Goal: Transaction & Acquisition: Purchase product/service

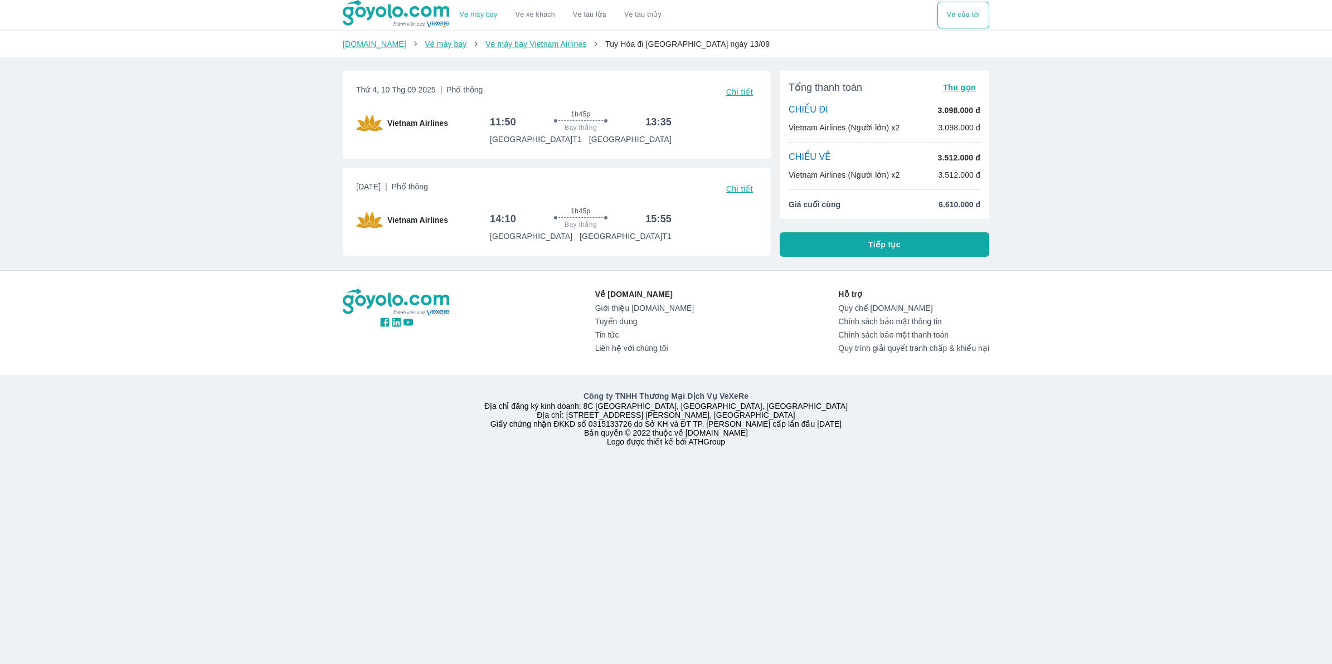
click at [1041, 382] on div "Công ty TNHH Thương Mại Dịch Vụ VeXeRe Địa chỉ đăng ký kinh doanh: 8C [GEOGRAPH…" at bounding box center [666, 418] width 1332 height 87
click at [946, 244] on button "Tiếp tục" at bounding box center [884, 244] width 210 height 25
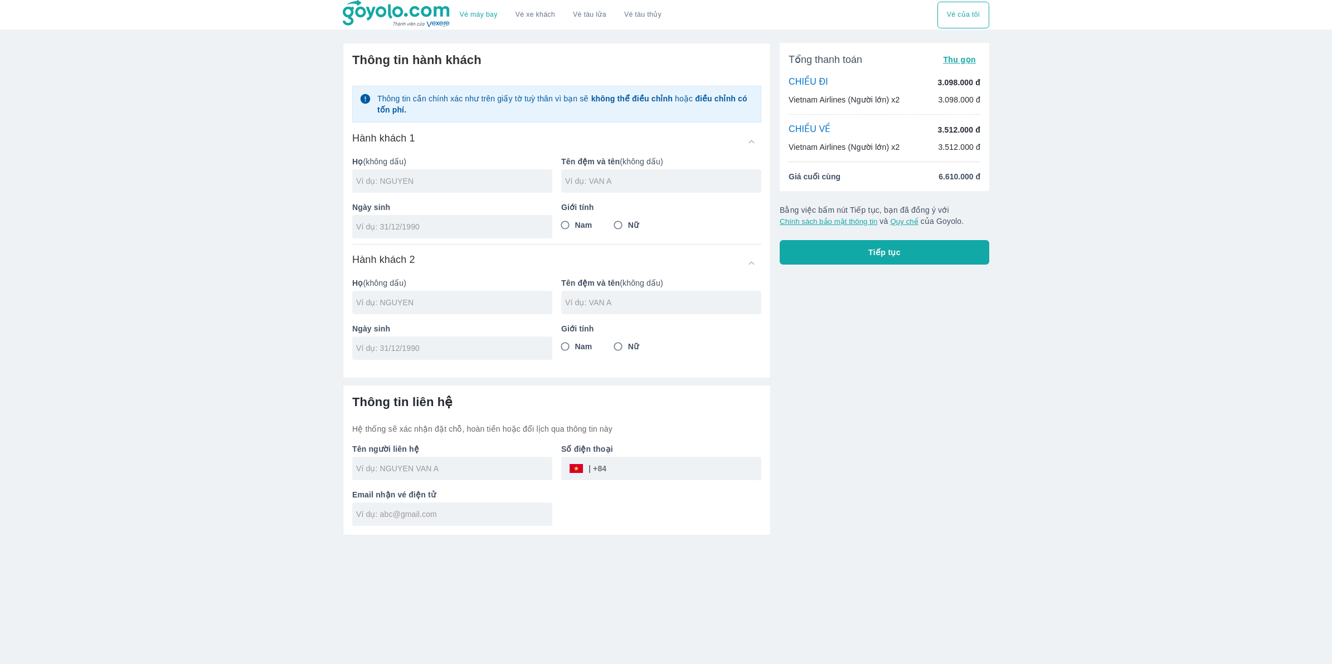
click at [401, 181] on input "text" at bounding box center [454, 181] width 196 height 11
type input "[PERSON_NAME]"
click at [622, 179] on input "text" at bounding box center [663, 181] width 196 height 11
type input "VIET THANG"
click at [474, 235] on div at bounding box center [452, 226] width 200 height 23
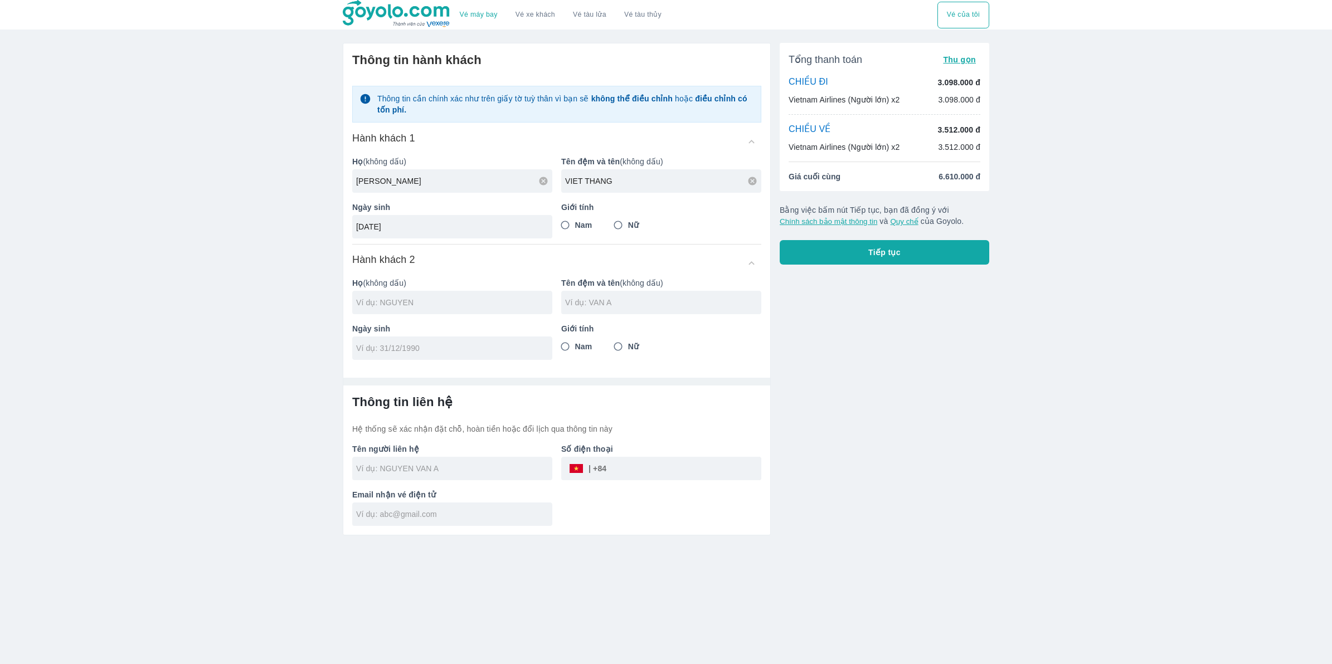
type input "[DATE]"
click at [578, 230] on span "Nam" at bounding box center [583, 225] width 17 height 11
click at [575, 230] on input "Nam" at bounding box center [565, 225] width 20 height 20
radio input "true"
click at [455, 308] on input "text" at bounding box center [454, 302] width 196 height 11
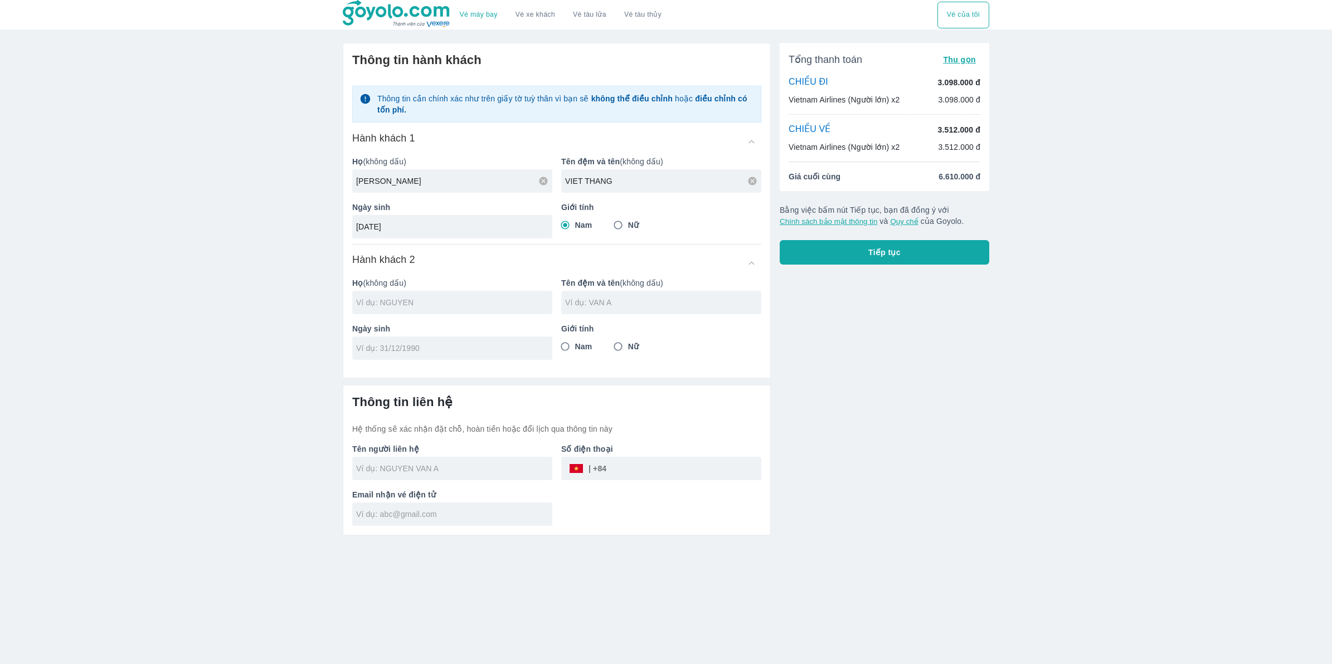
type input "[PERSON_NAME]"
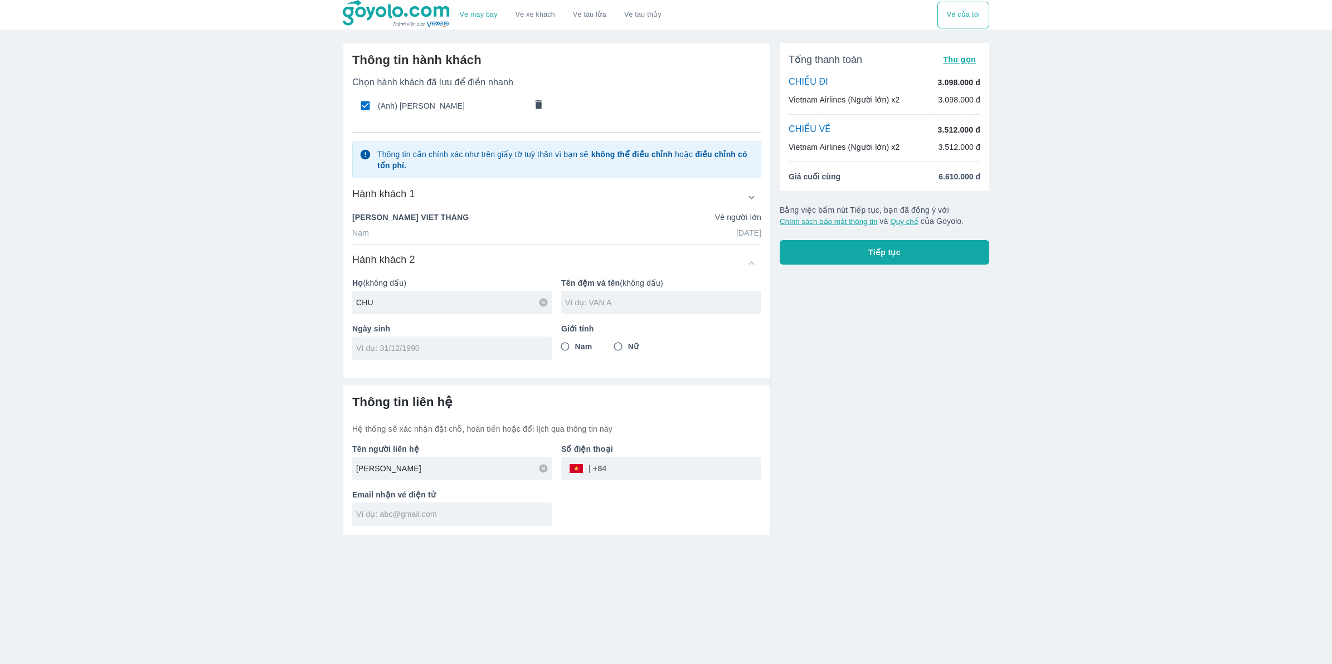
type input "CHU"
type input "[PERSON_NAME]"
click at [617, 345] on input "Nữ" at bounding box center [618, 347] width 20 height 20
radio input "true"
click at [430, 351] on input "tel" at bounding box center [448, 348] width 185 height 11
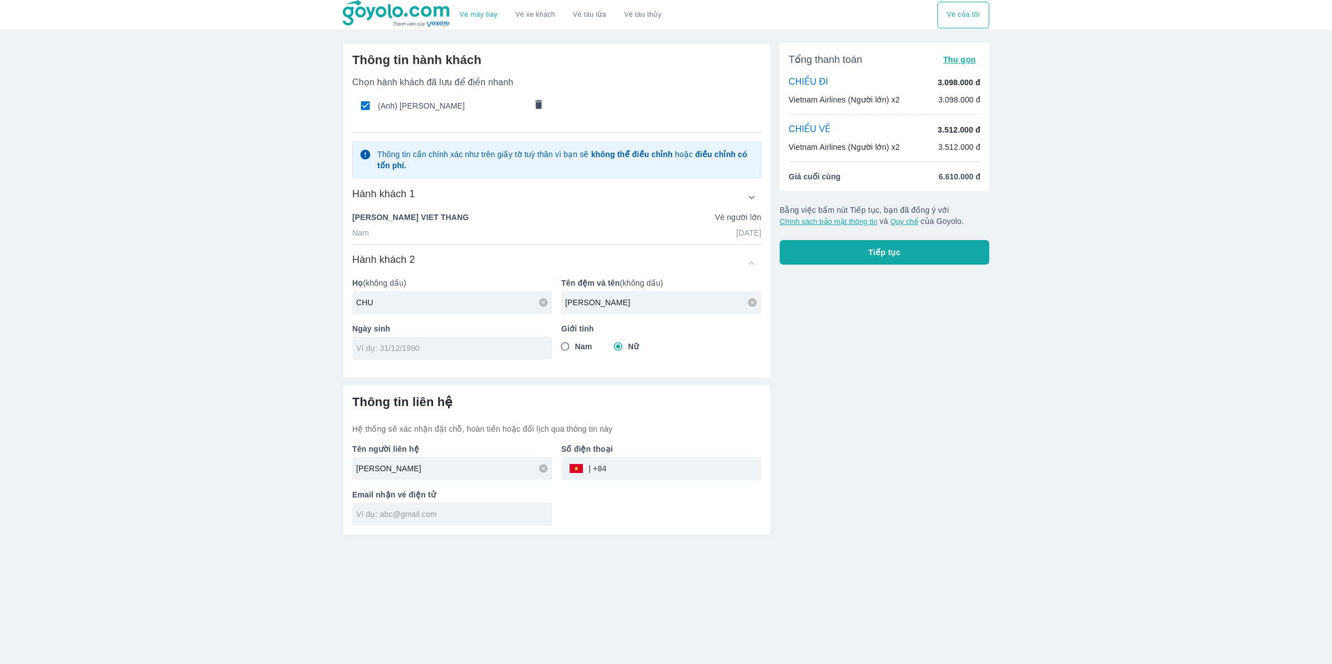
paste input "[DATE]"
type input "[DATE]"
click at [638, 478] on input "tel" at bounding box center [683, 468] width 155 height 27
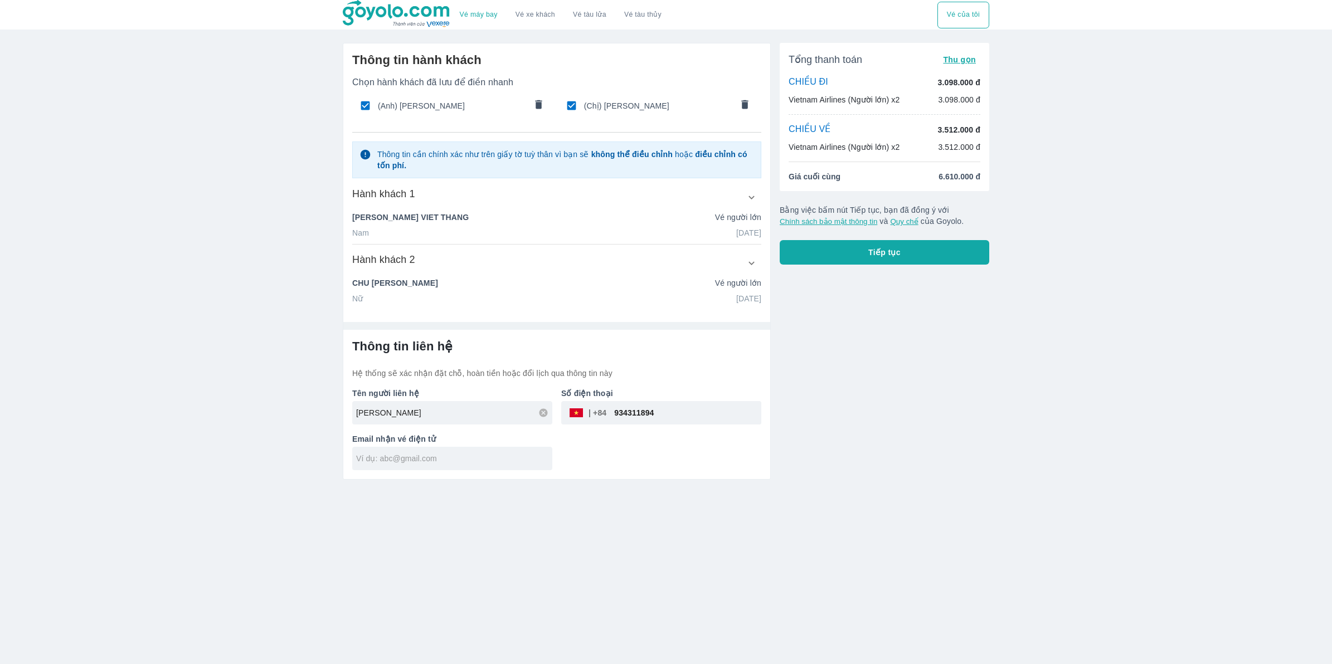
type input "934311894"
type input "[EMAIL_ADDRESS][DOMAIN_NAME]"
click at [927, 260] on button "Tiếp tục" at bounding box center [884, 252] width 210 height 25
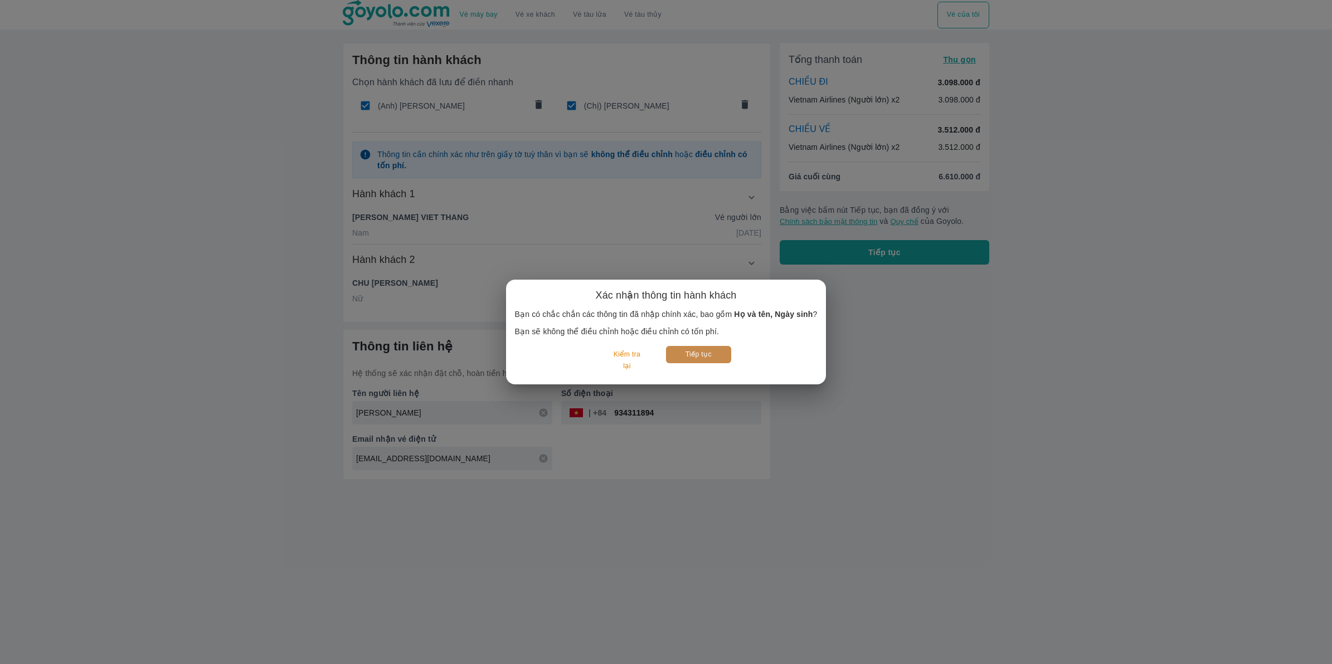
click at [686, 351] on button "Tiếp tục" at bounding box center [698, 354] width 65 height 17
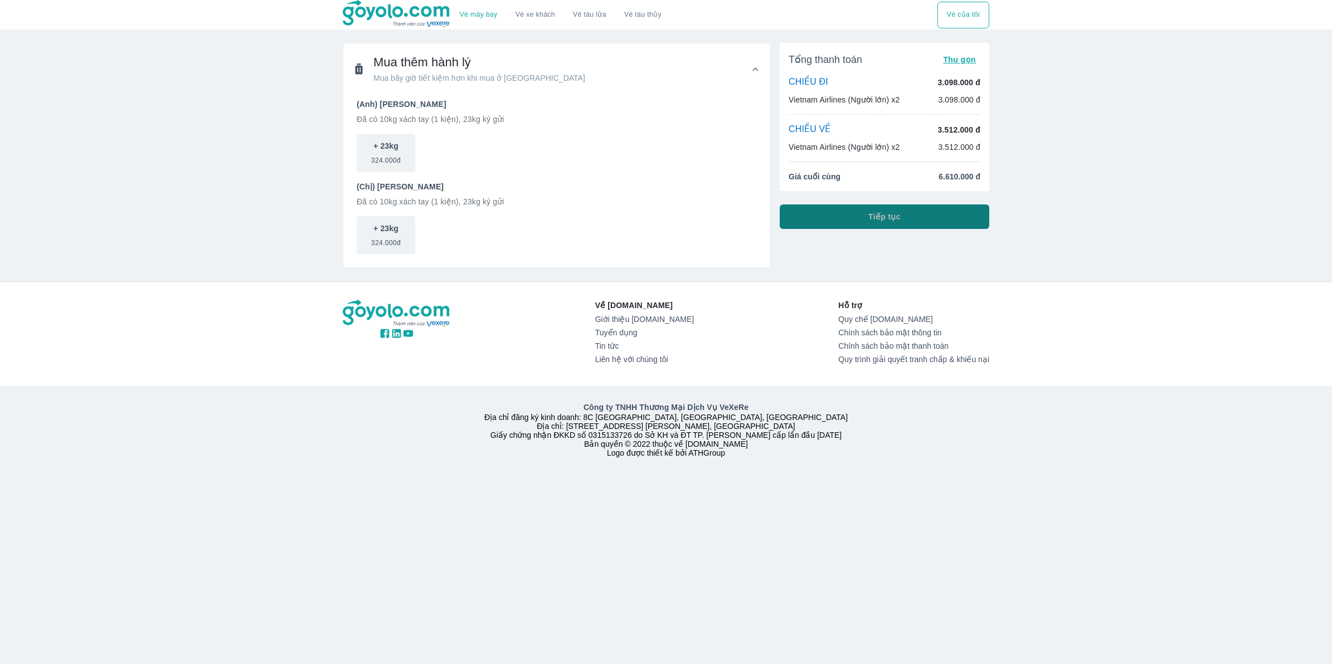
click at [902, 226] on button "Tiếp tục" at bounding box center [884, 216] width 210 height 25
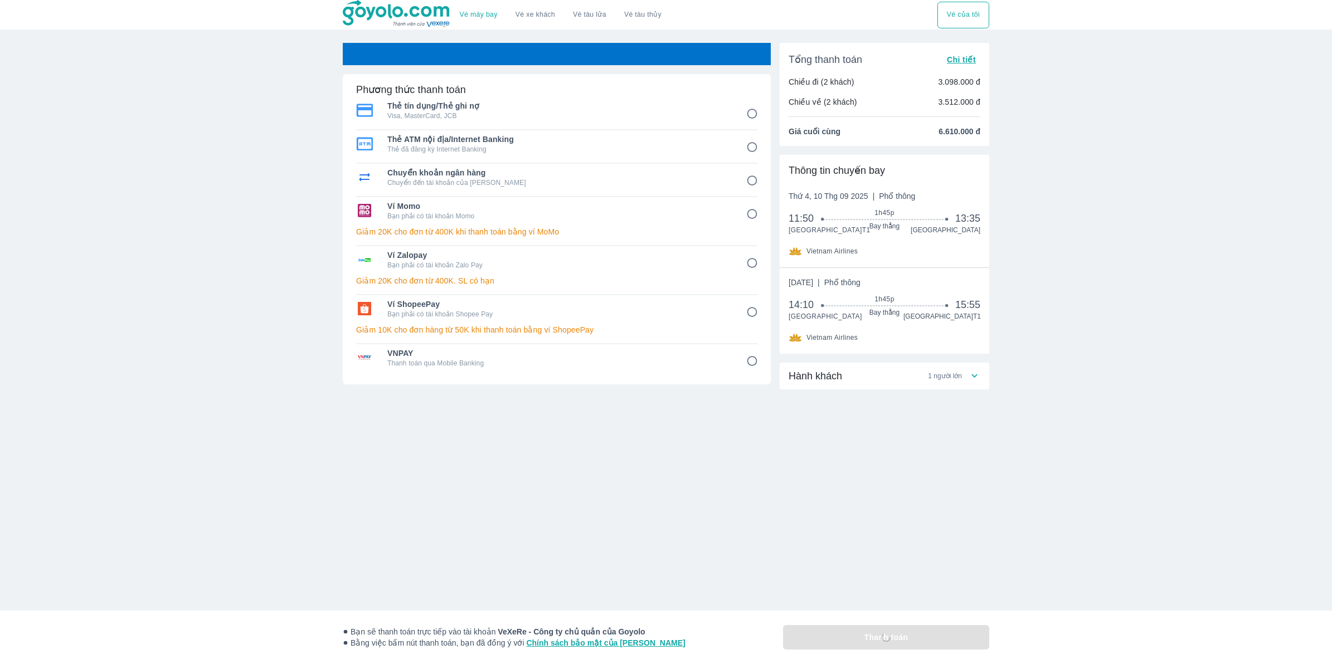
click at [681, 104] on span "Thẻ tín dụng/Thẻ ghi nợ" at bounding box center [558, 105] width 343 height 11
radio input "true"
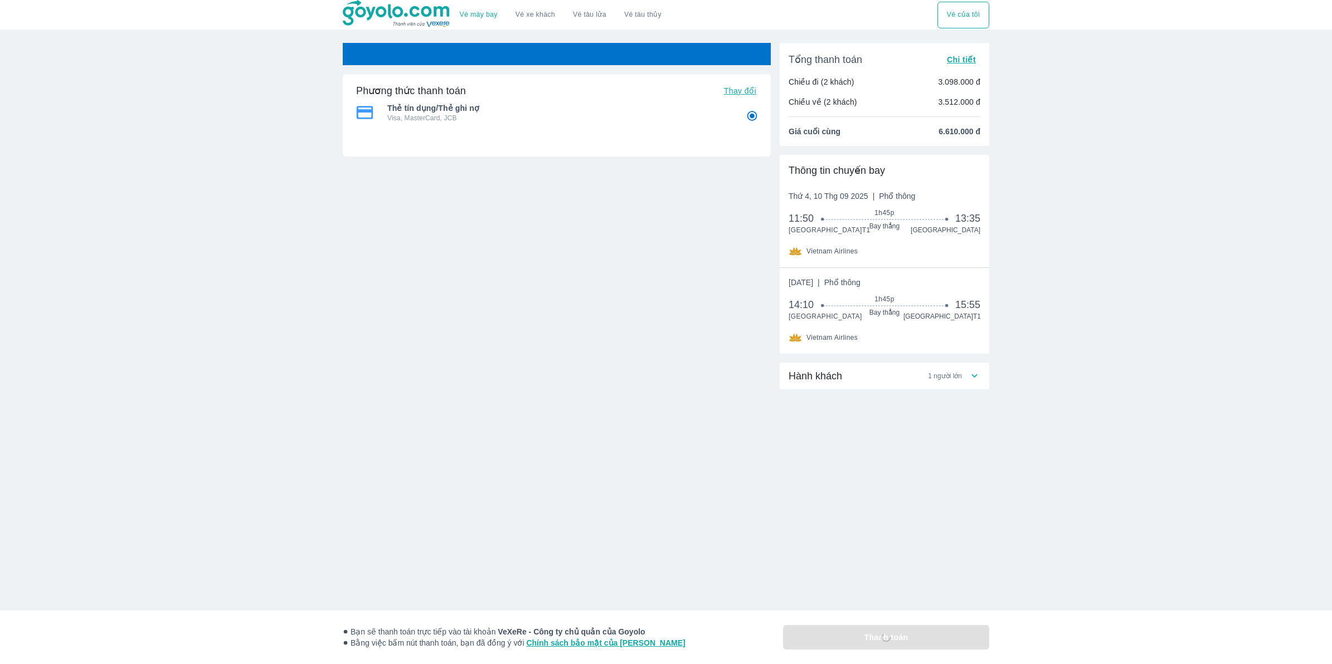
click at [663, 114] on p "Visa, MasterCard, JCB" at bounding box center [558, 118] width 343 height 9
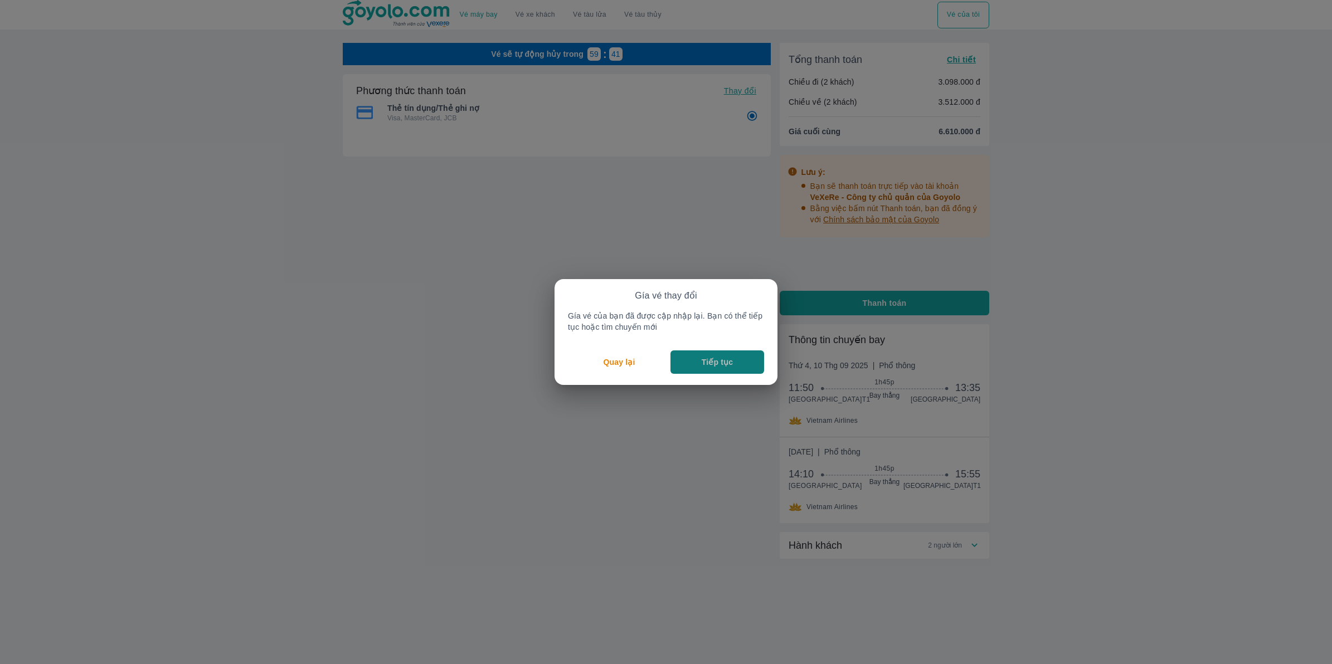
click at [698, 361] on button "Tiếp tục" at bounding box center [717, 361] width 94 height 23
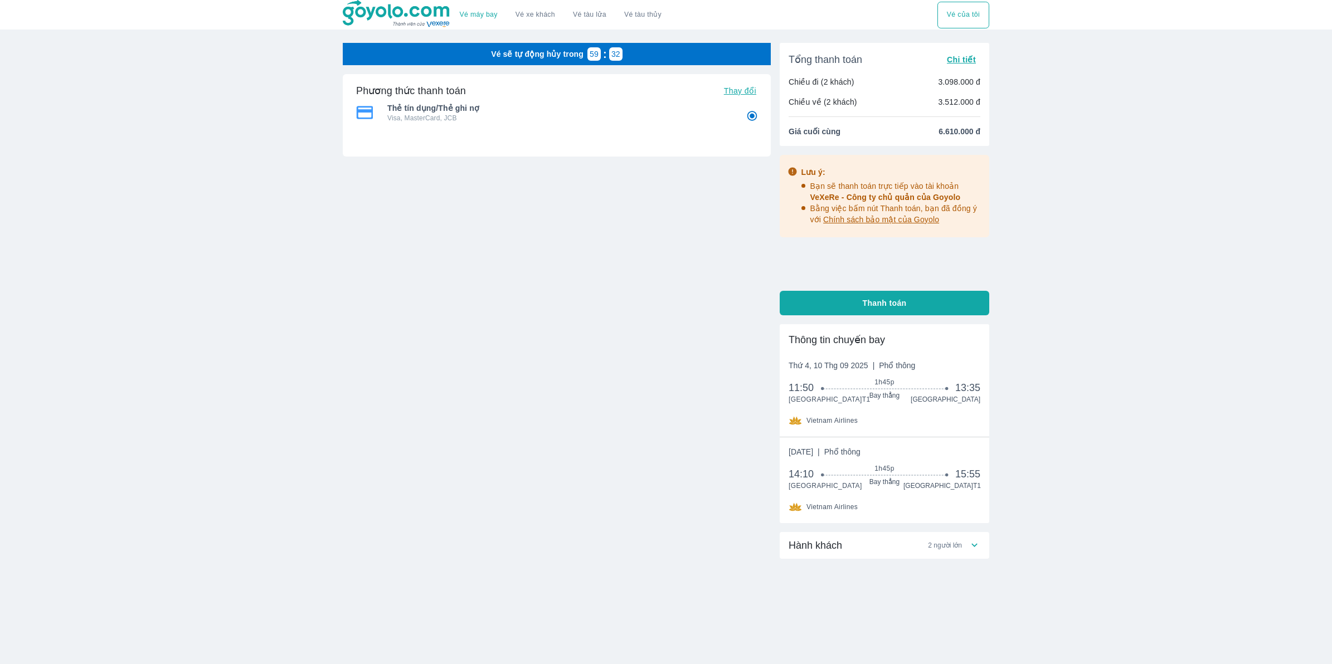
click at [625, 329] on div "Vé sẽ tự động hủy trong 59 : 32 Phương thức thanh toán Thay đổi Thẻ tín dụng/Th…" at bounding box center [557, 190] width 428 height 295
click at [870, 301] on span "Thanh toán" at bounding box center [885, 303] width 44 height 11
radio input "false"
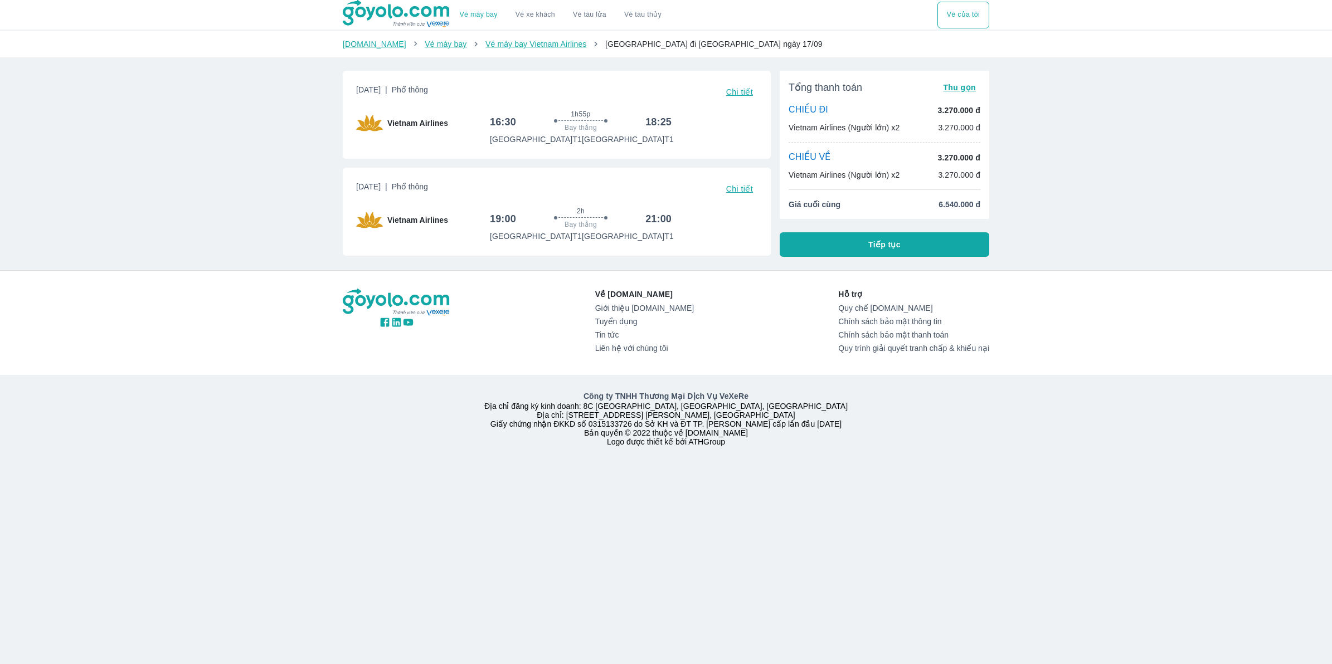
click at [735, 87] on span "Chi tiết" at bounding box center [739, 91] width 27 height 9
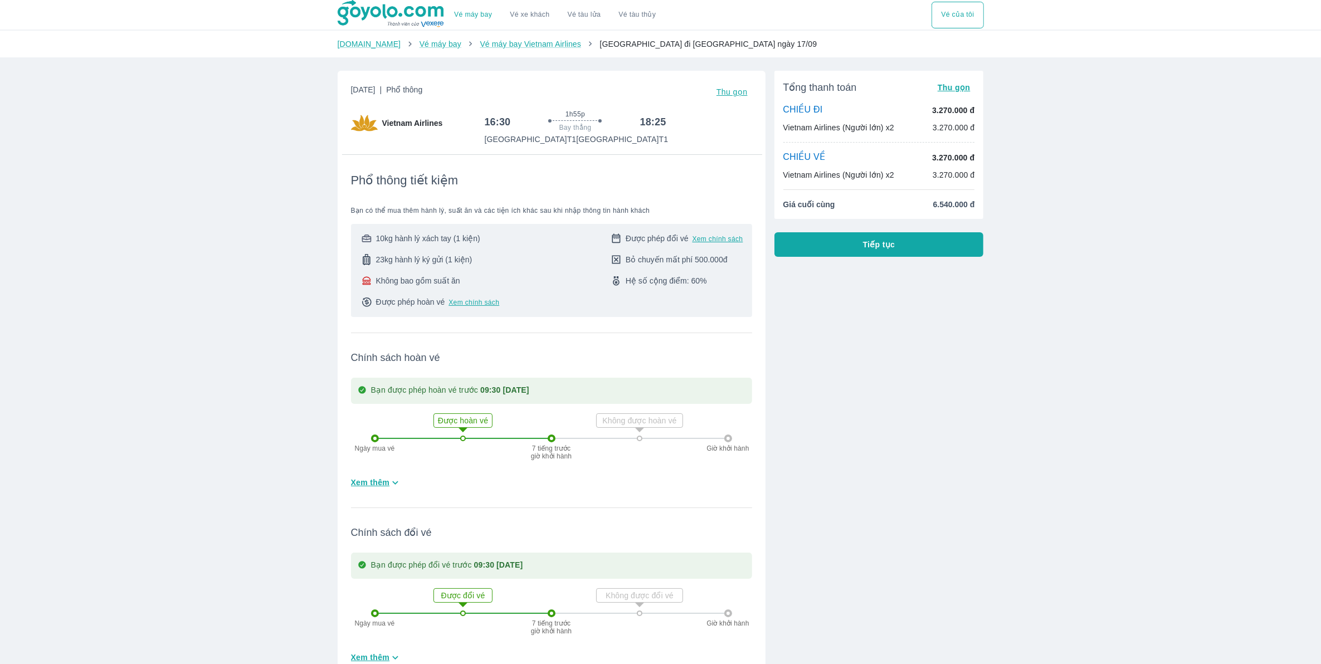
click at [902, 109] on div "CHIỀU ĐI 3.270.000 đ" at bounding box center [879, 110] width 192 height 12
click at [941, 115] on p "3.270.000 đ" at bounding box center [953, 110] width 42 height 11
click at [488, 144] on p "Sân bay Nội Bài T1" at bounding box center [530, 139] width 92 height 11
click at [421, 111] on div "Vietnam Airlines" at bounding box center [418, 123] width 134 height 27
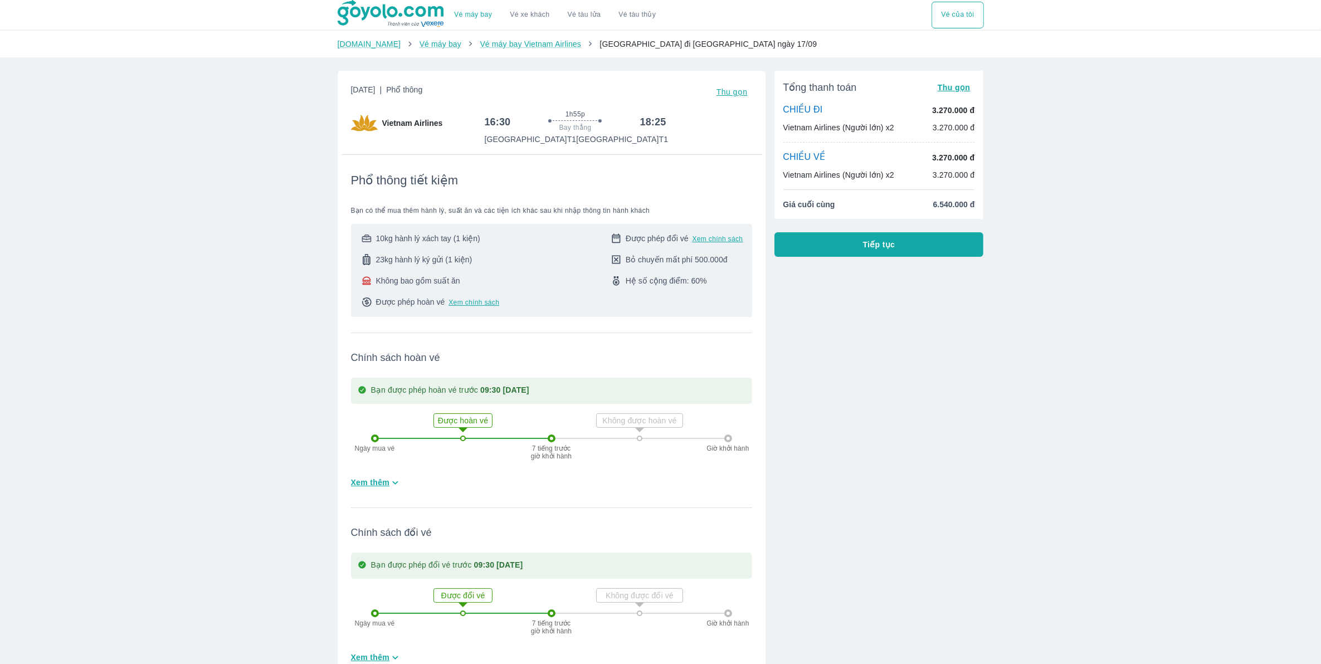
drag, startPoint x: 421, startPoint y: 111, endPoint x: 366, endPoint y: 88, distance: 60.4
click at [366, 88] on span "Chủ nhật, 14 Thg 09 2025 | Phổ thông" at bounding box center [387, 92] width 72 height 16
click at [413, 90] on span "Chủ nhật, 14 Thg 09 2025 | Phổ thông" at bounding box center [387, 92] width 72 height 16
click at [422, 85] on span "Phổ thông" at bounding box center [404, 89] width 36 height 9
click at [368, 121] on img at bounding box center [364, 123] width 27 height 27
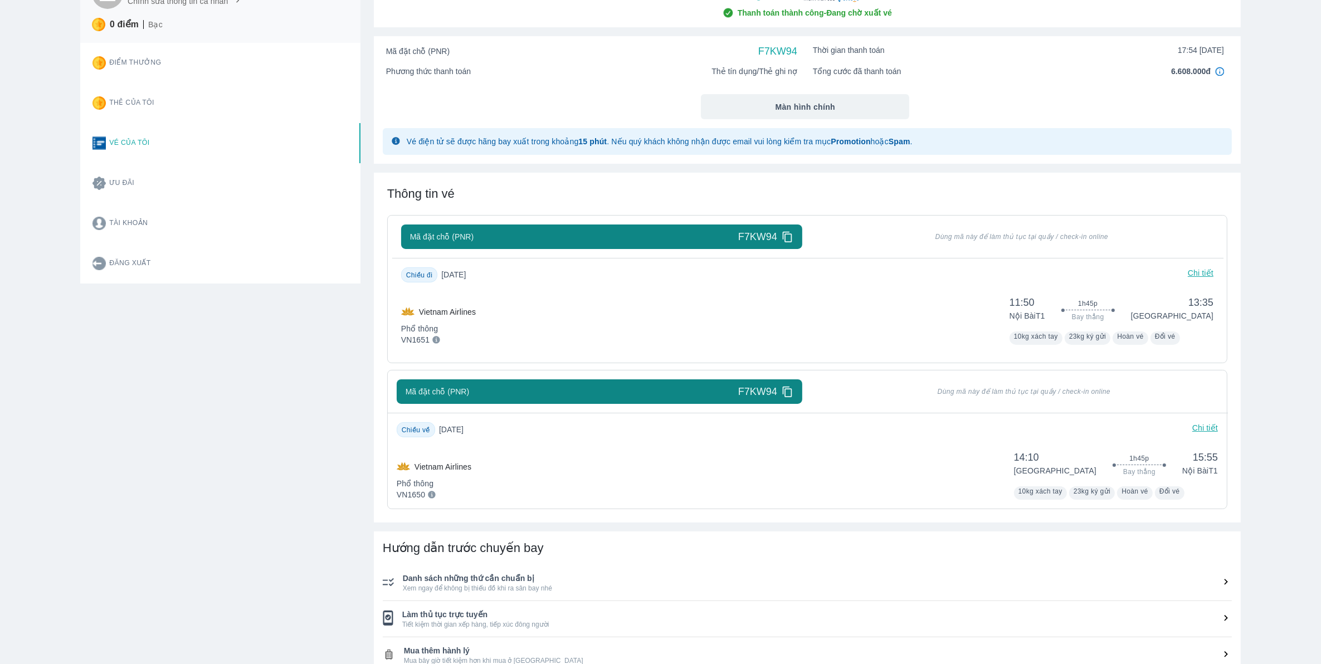
scroll to position [139, 0]
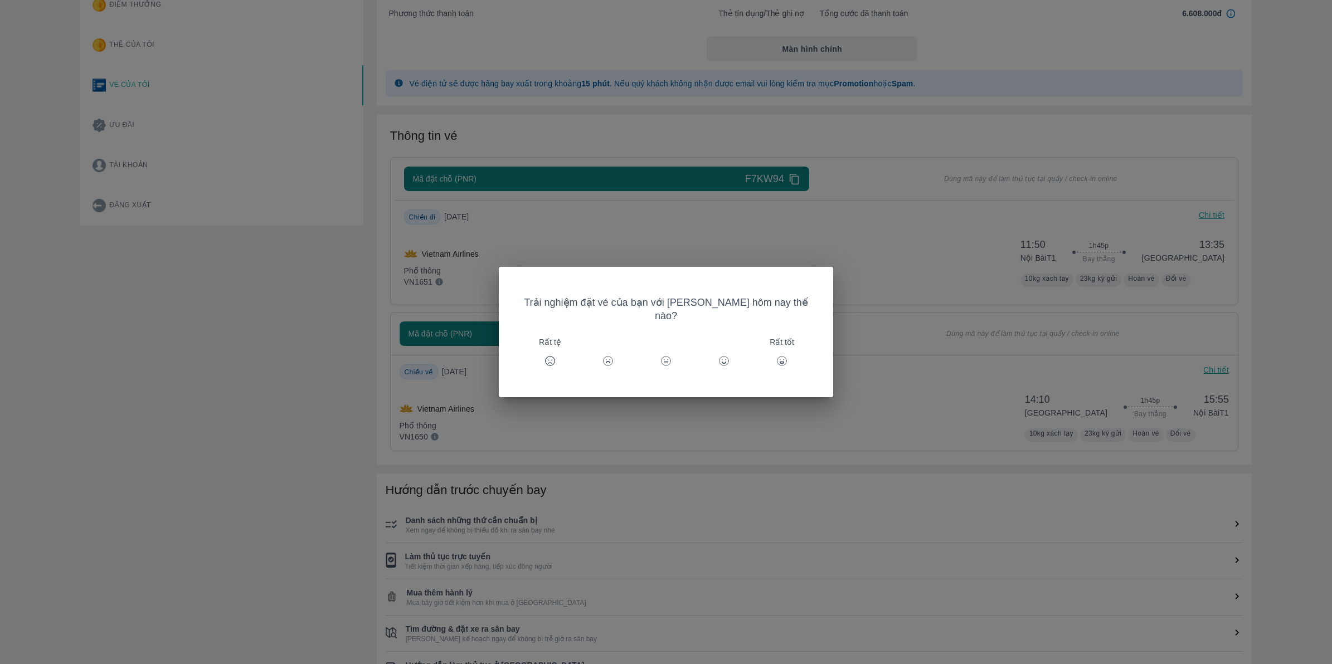
click at [669, 355] on icon at bounding box center [665, 360] width 11 height 11
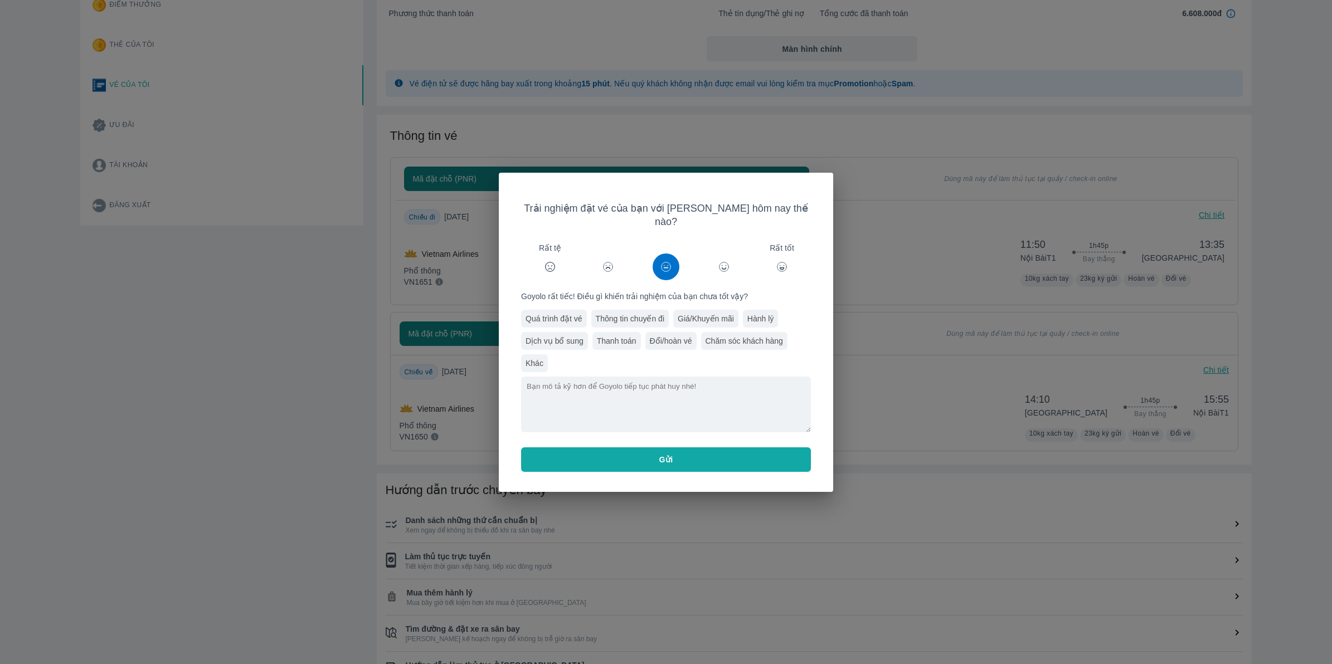
click at [720, 254] on div at bounding box center [723, 267] width 27 height 27
click at [701, 312] on div "Giá/Khuyến mãi" at bounding box center [705, 319] width 65 height 18
click at [664, 457] on span "Gửi" at bounding box center [666, 459] width 14 height 11
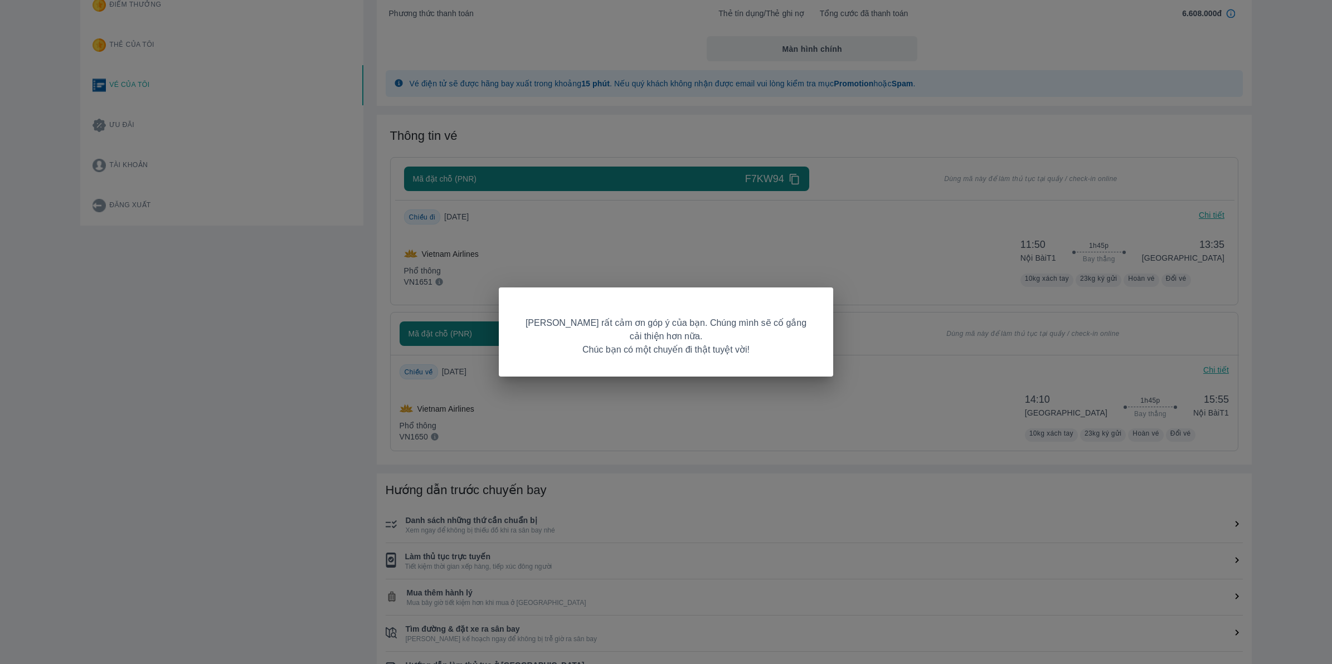
click at [842, 415] on div "Goyolo rất cảm ơn góp ý của bạn. Chúng mình sẽ cố gắng cải thiện hơn nữa. Chúc …" at bounding box center [666, 332] width 1332 height 664
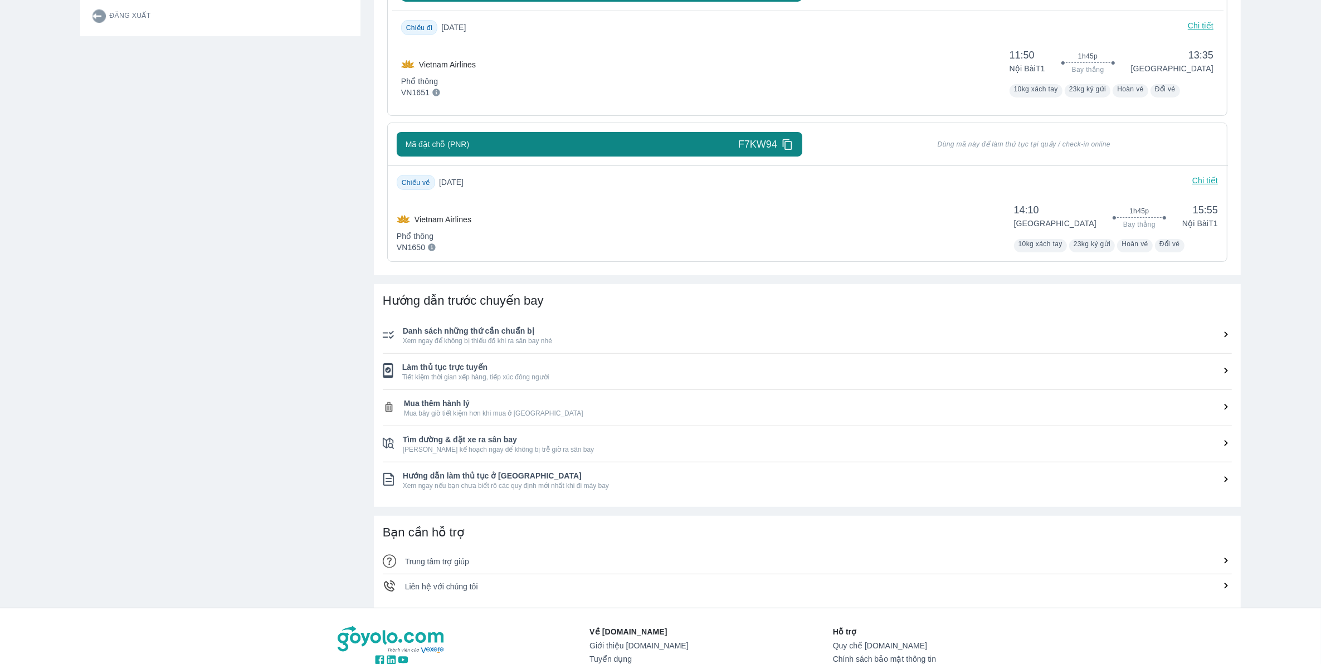
scroll to position [483, 0]
